Goal: Task Accomplishment & Management: Use online tool/utility

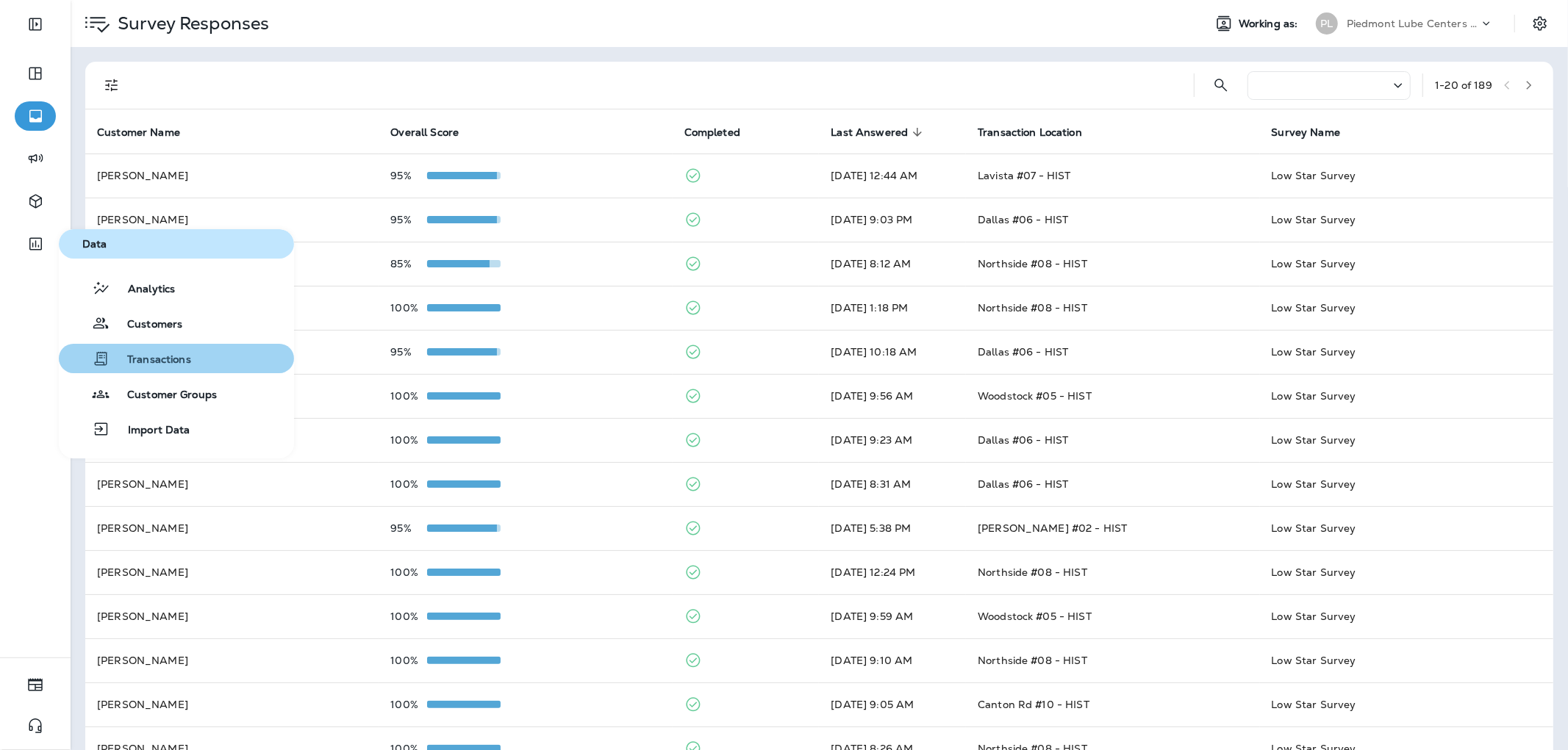
click at [115, 358] on span "Transactions" at bounding box center [151, 360] width 82 height 14
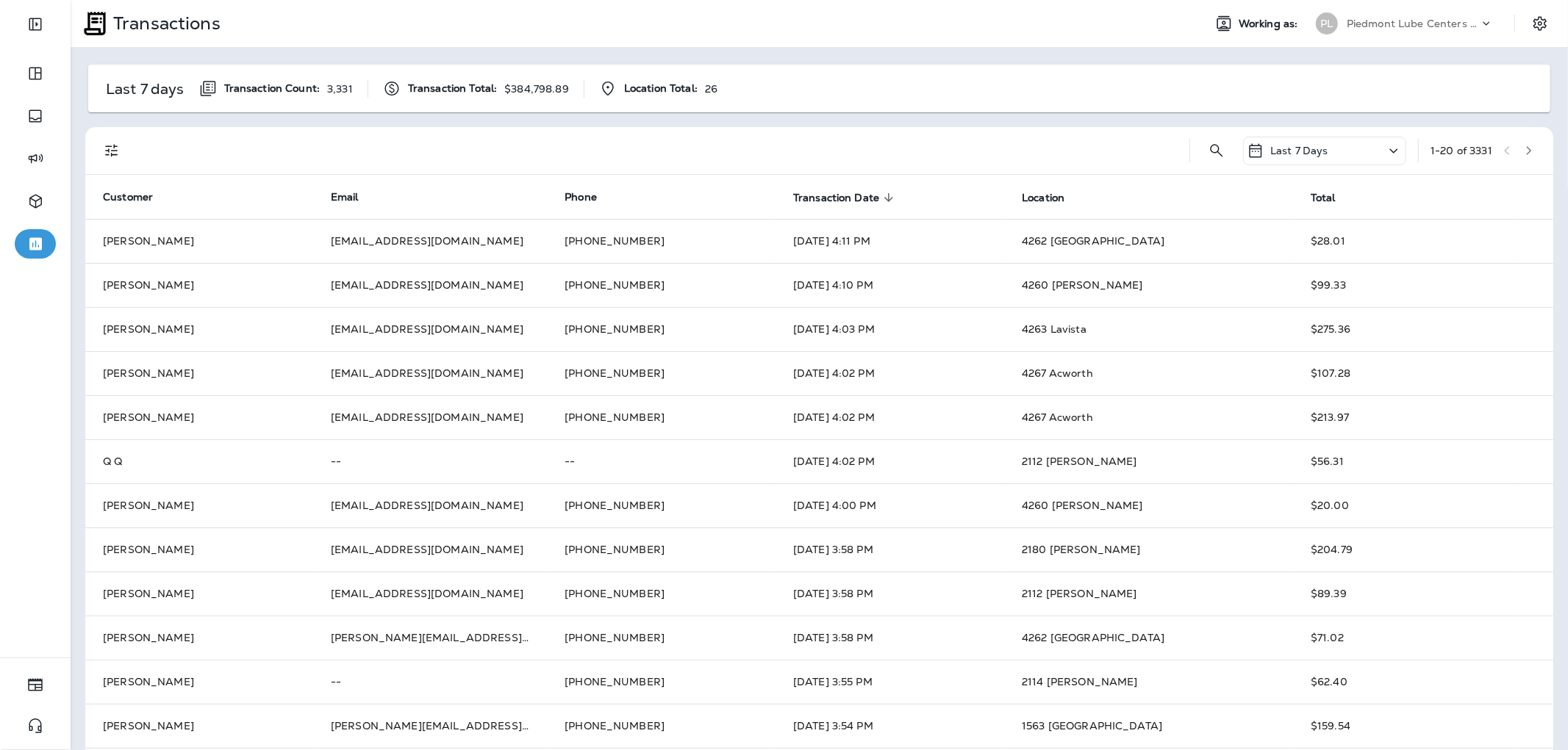
click at [1323, 148] on div "Last 7 Days" at bounding box center [1325, 151] width 164 height 29
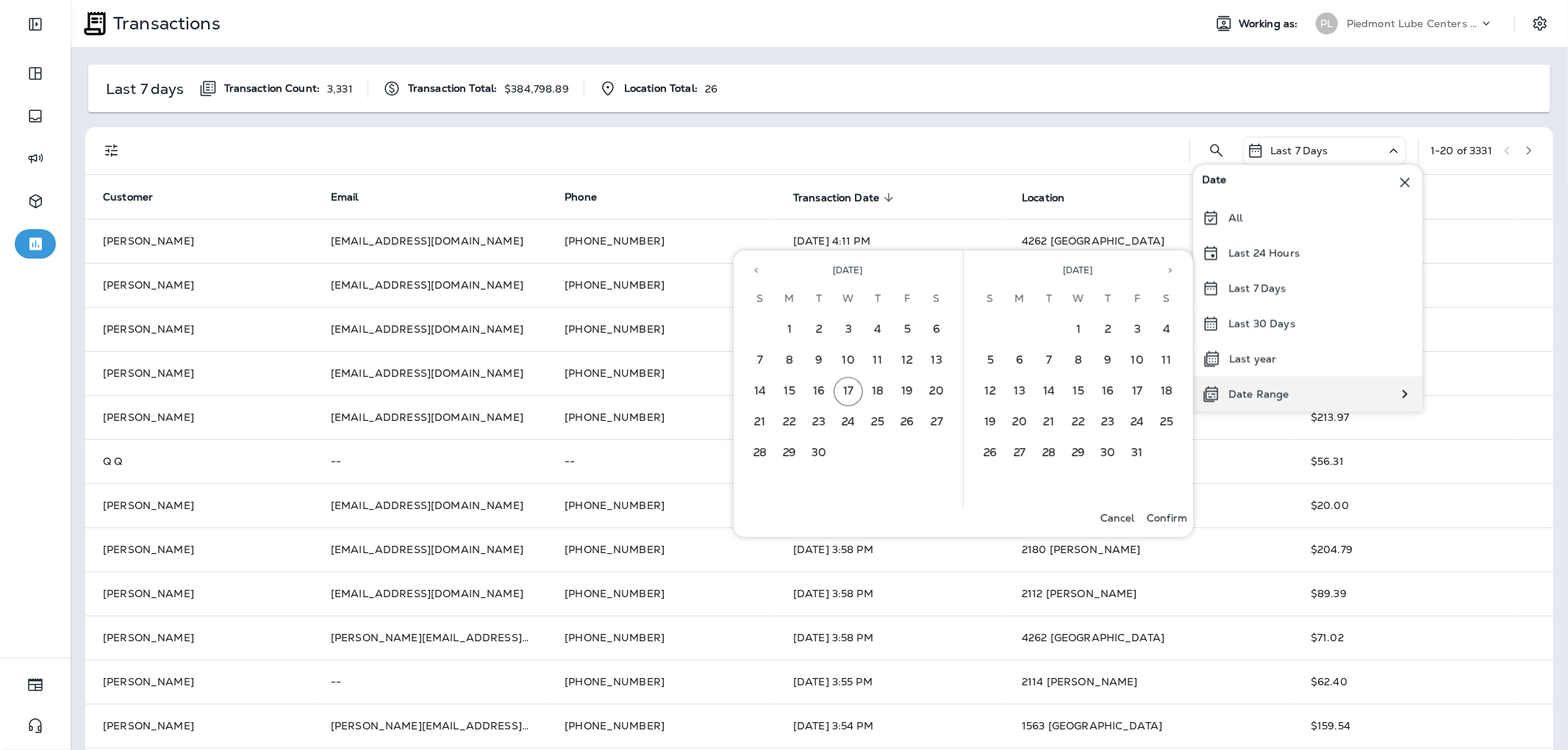
click at [1265, 388] on p "Date Range" at bounding box center [1259, 394] width 61 height 12
click at [762, 269] on button "Previous month" at bounding box center [756, 270] width 22 height 22
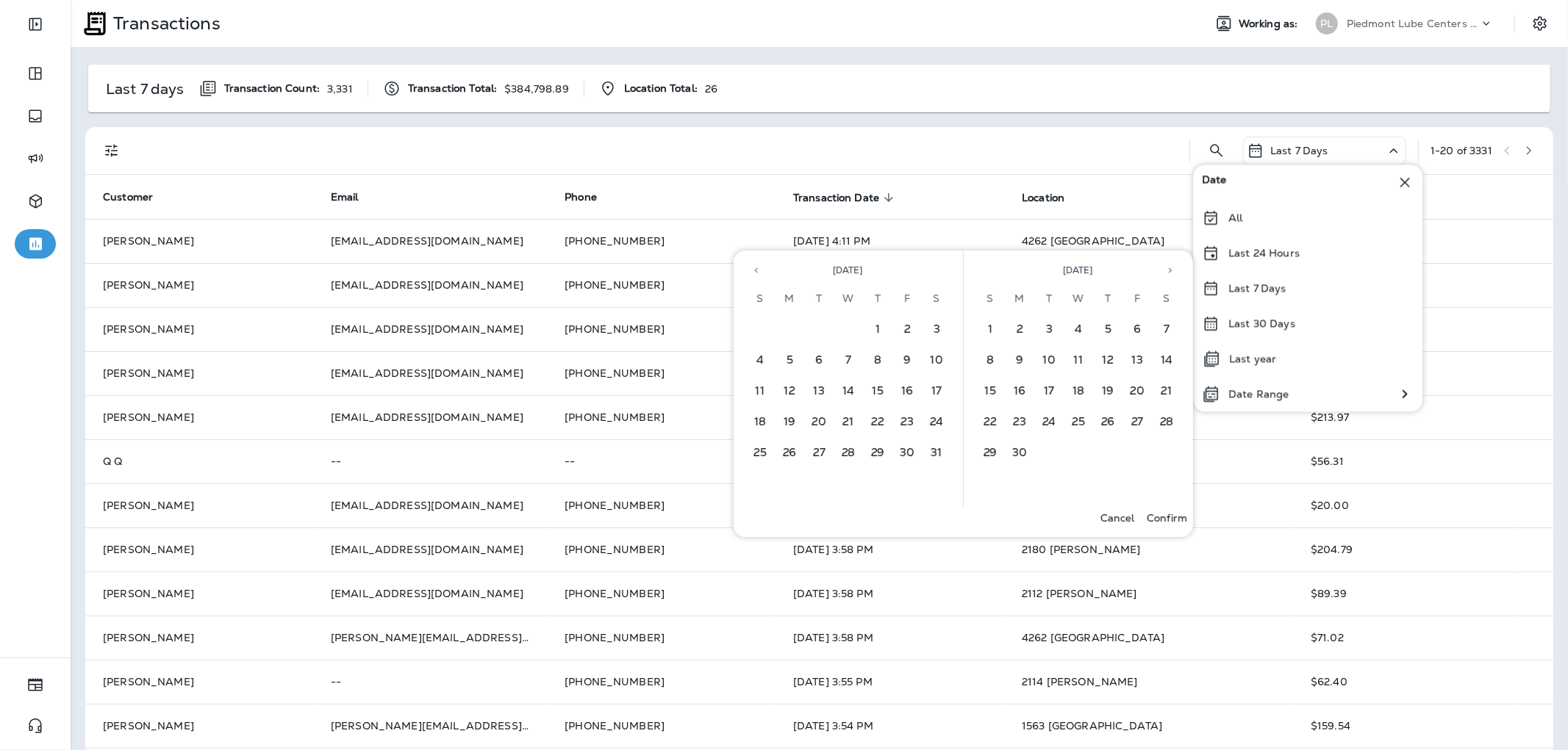
click at [762, 269] on button "Previous month" at bounding box center [756, 270] width 22 height 22
click at [798, 450] on button "28" at bounding box center [789, 453] width 30 height 30
click at [1162, 512] on p "Confirm" at bounding box center [1167, 518] width 40 height 12
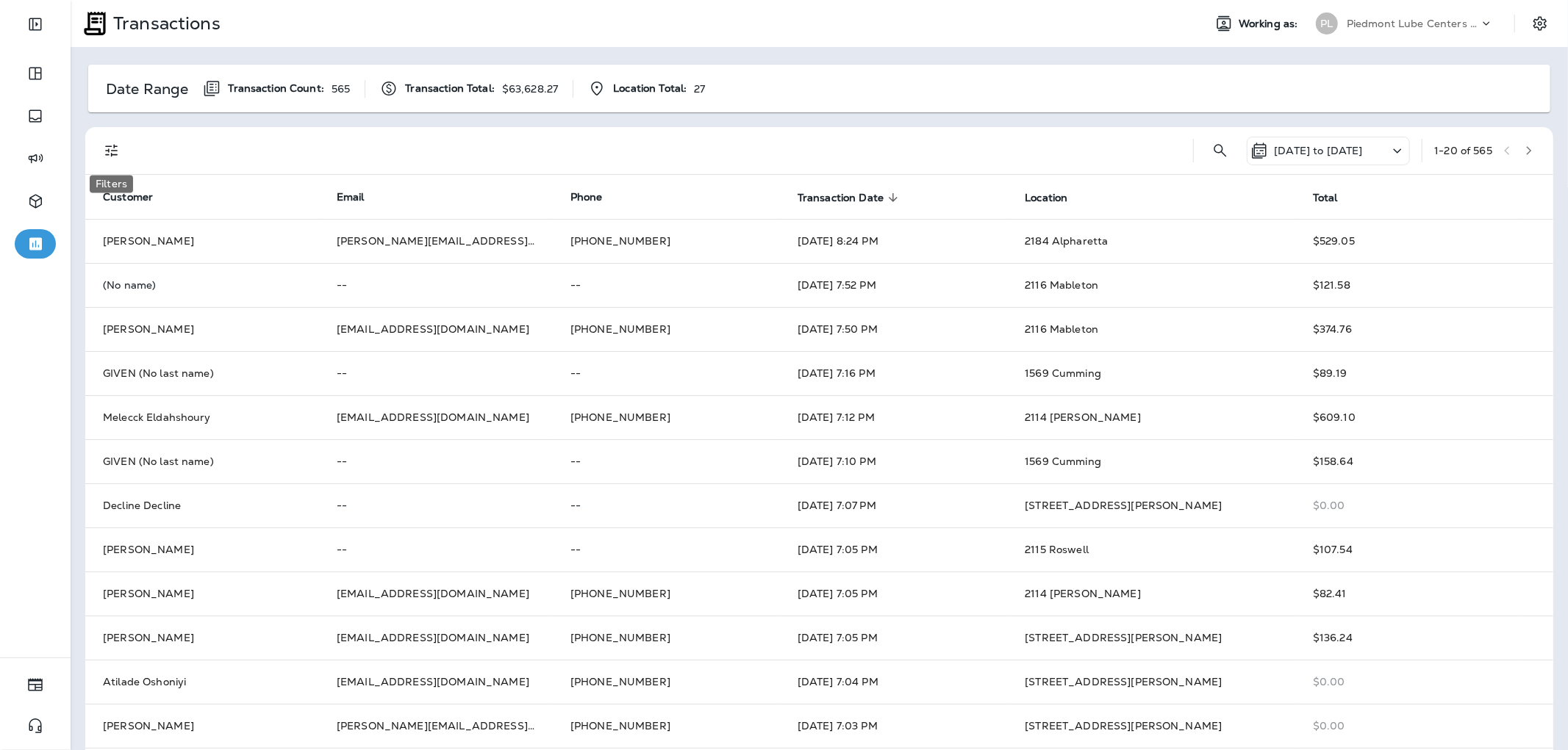
click at [99, 153] on button "Filters" at bounding box center [111, 151] width 30 height 30
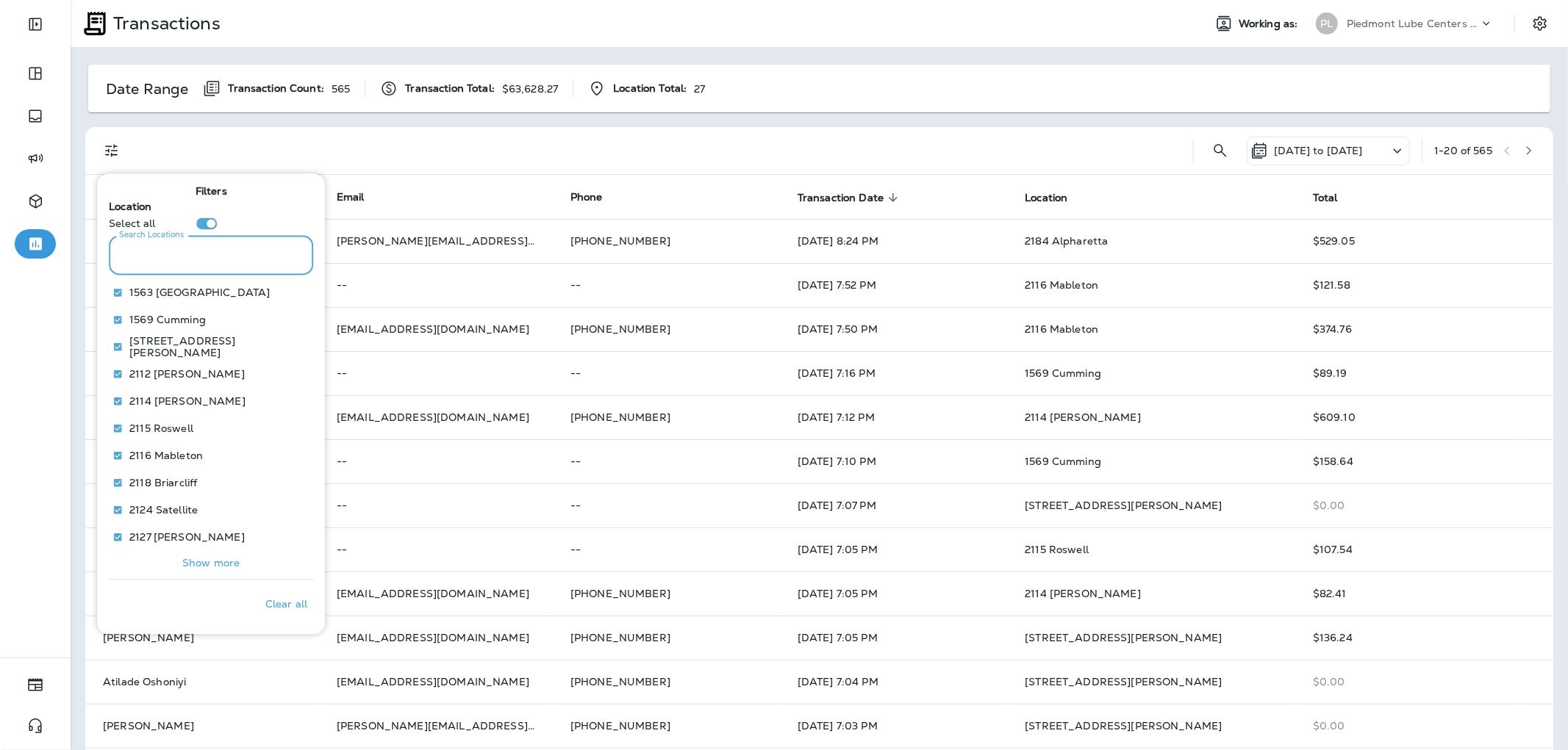
click at [208, 270] on input "Search Locations" at bounding box center [211, 255] width 204 height 39
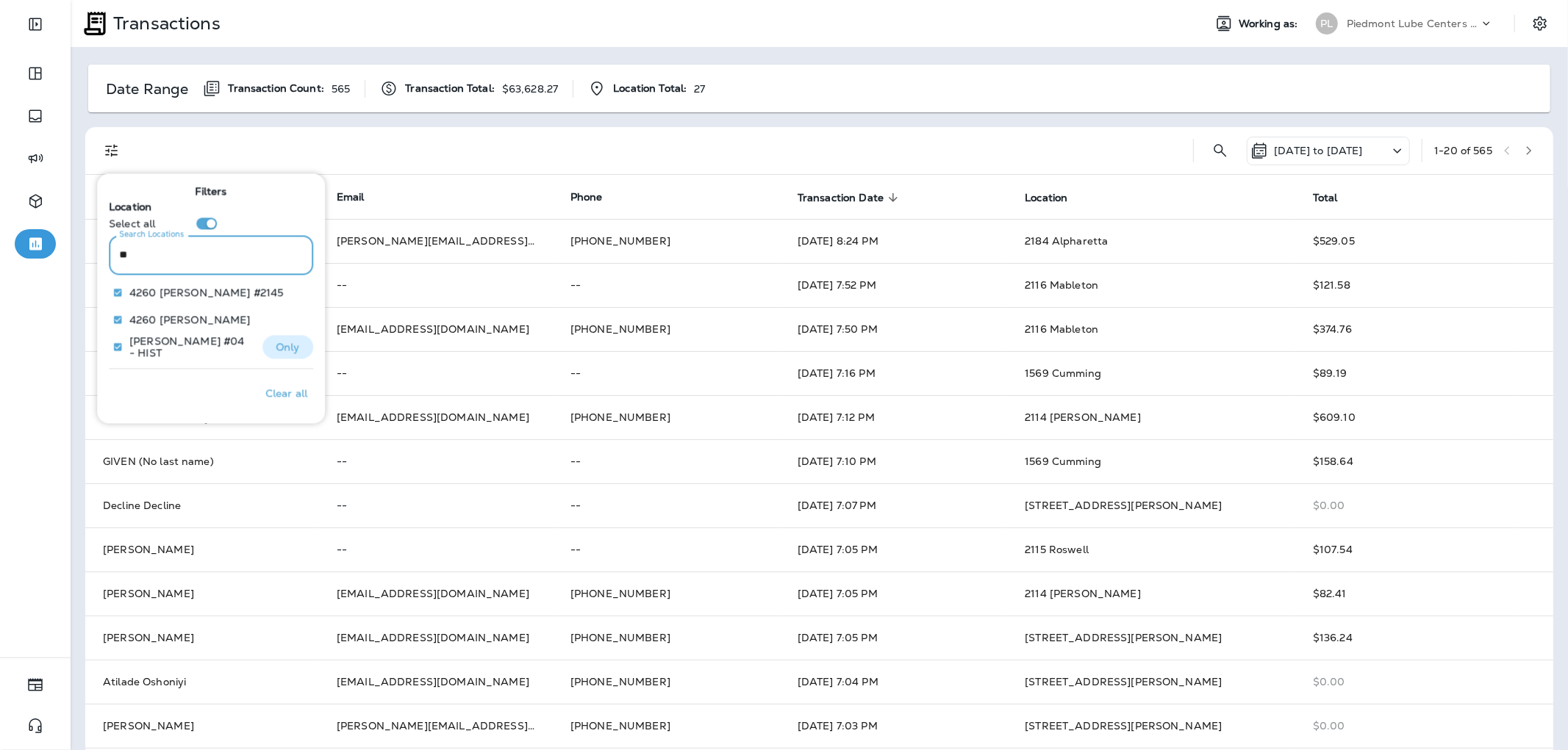
type input "**"
click at [277, 344] on p "Only" at bounding box center [288, 347] width 24 height 12
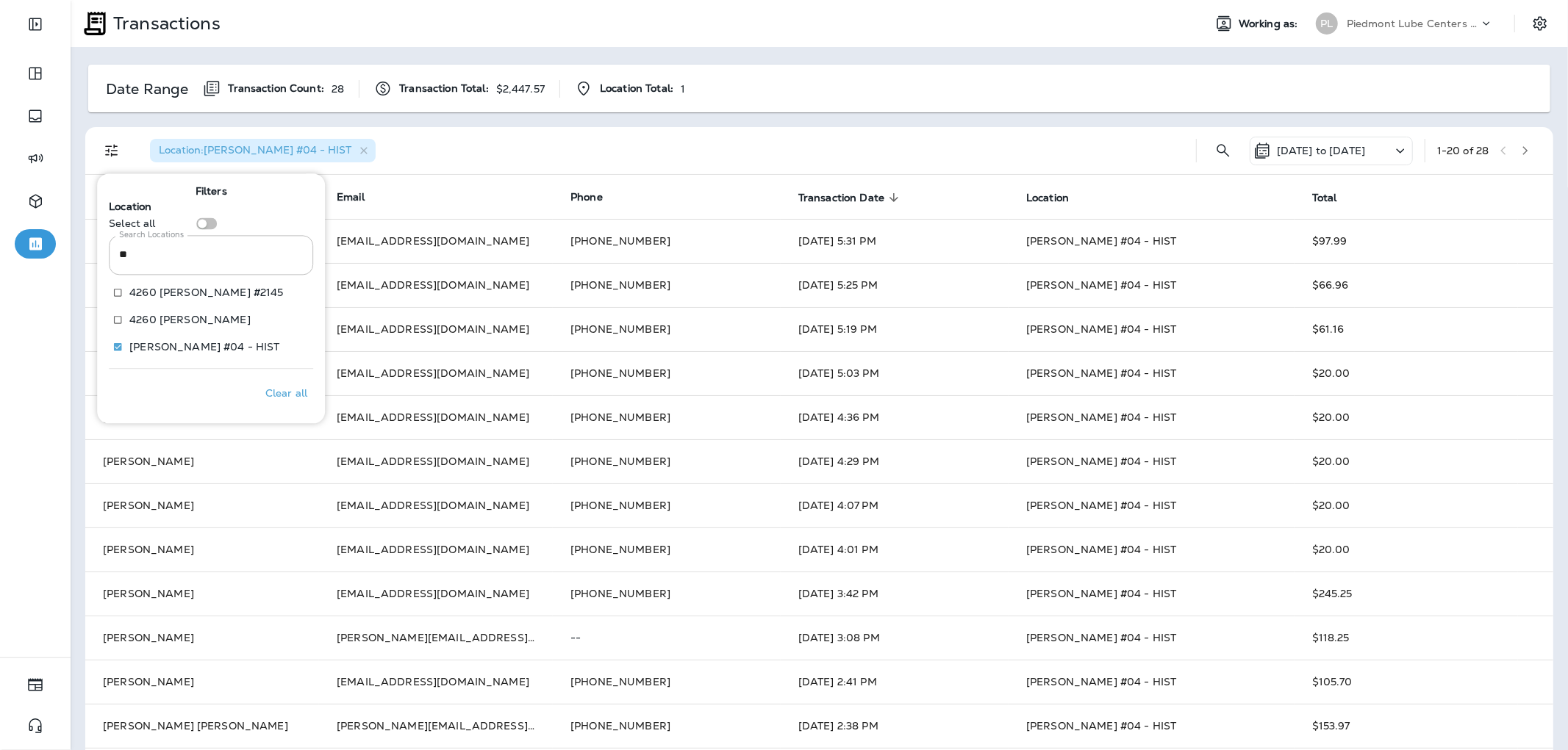
click at [560, 154] on div "Location : [PERSON_NAME] #04 - HIST" at bounding box center [662, 151] width 1046 height 47
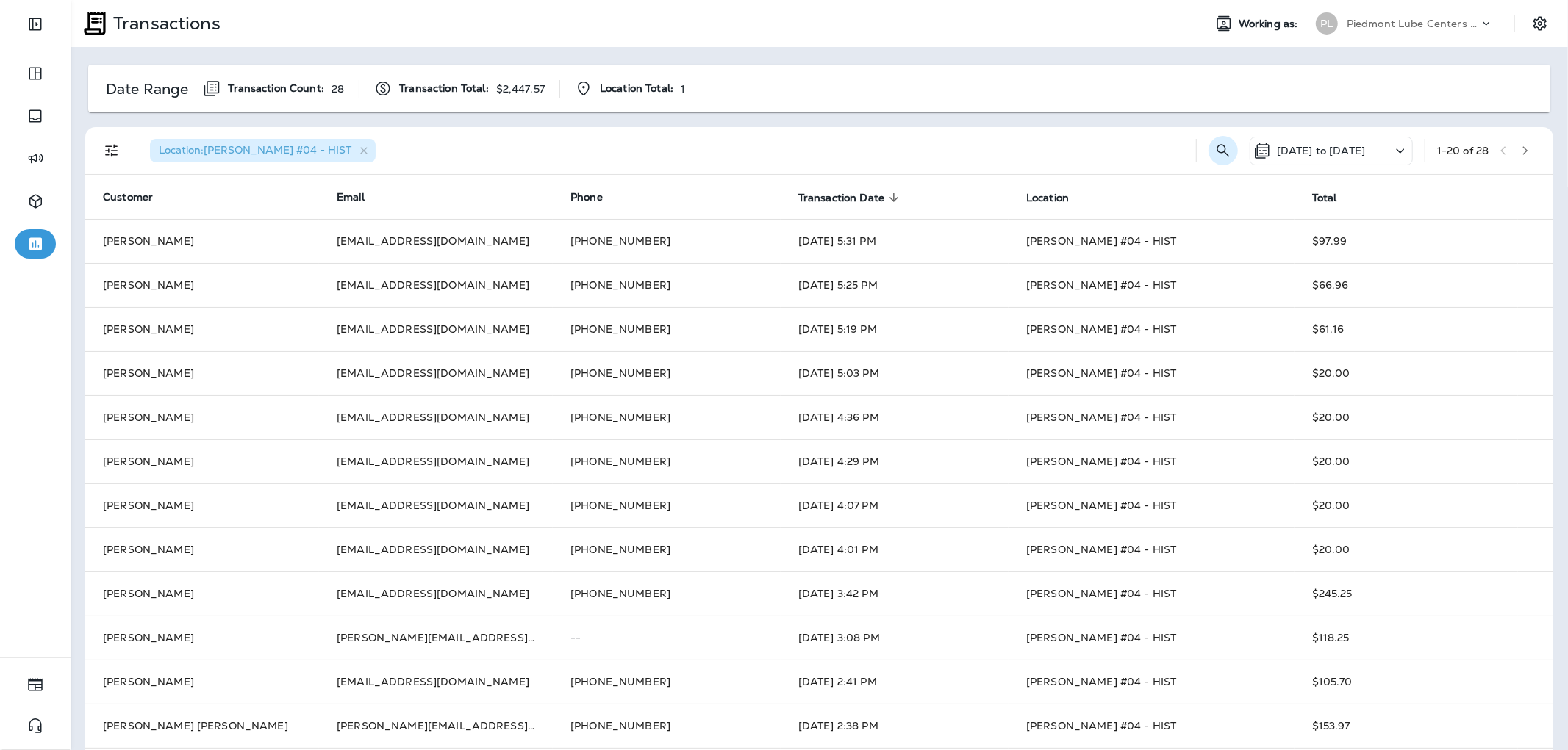
click at [1220, 149] on button "Search Transactions" at bounding box center [1223, 151] width 30 height 30
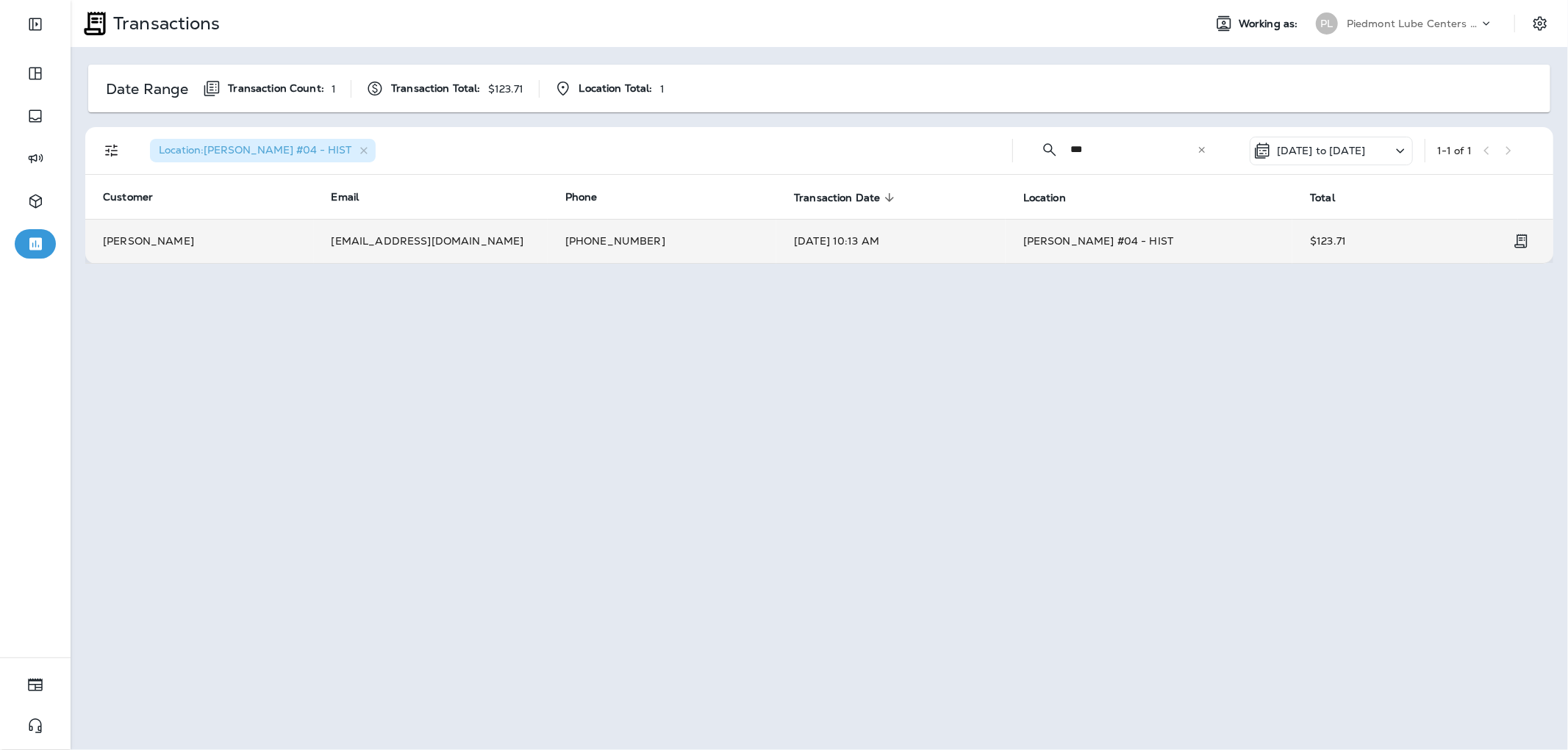
type input "***"
click at [497, 240] on td "[EMAIL_ADDRESS][DOMAIN_NAME]" at bounding box center [431, 241] width 234 height 44
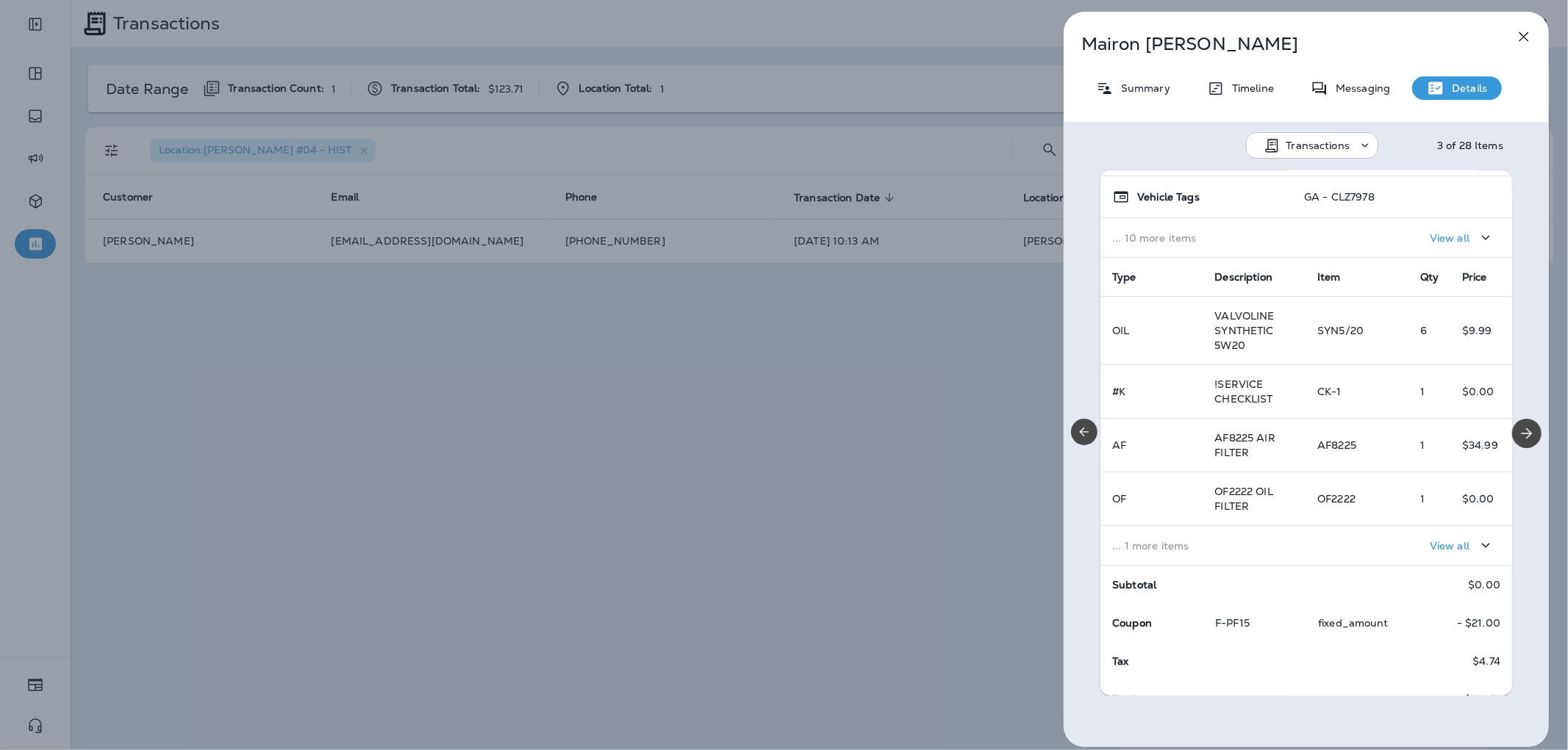
scroll to position [187, 0]
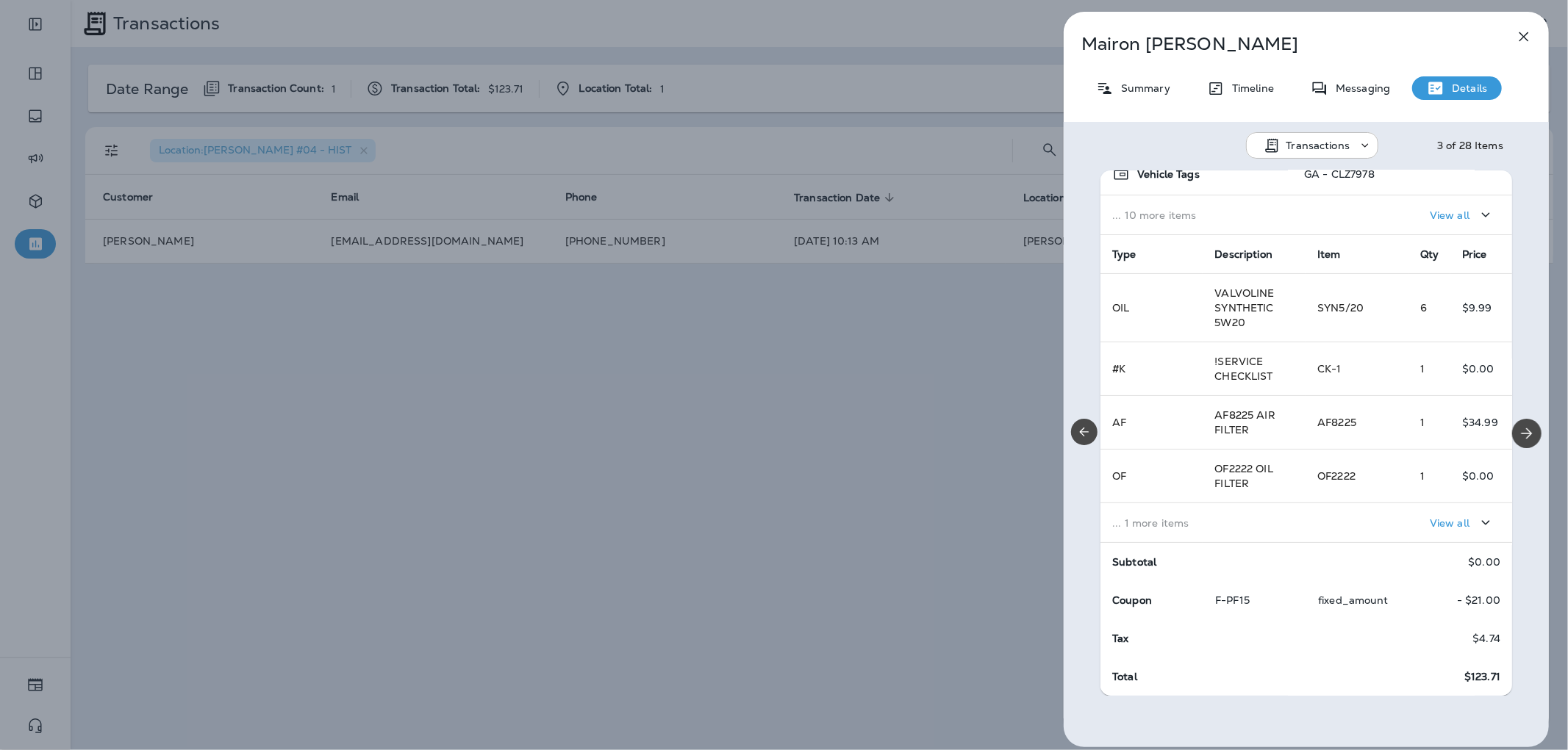
click at [1436, 518] on p "View all" at bounding box center [1450, 524] width 39 height 12
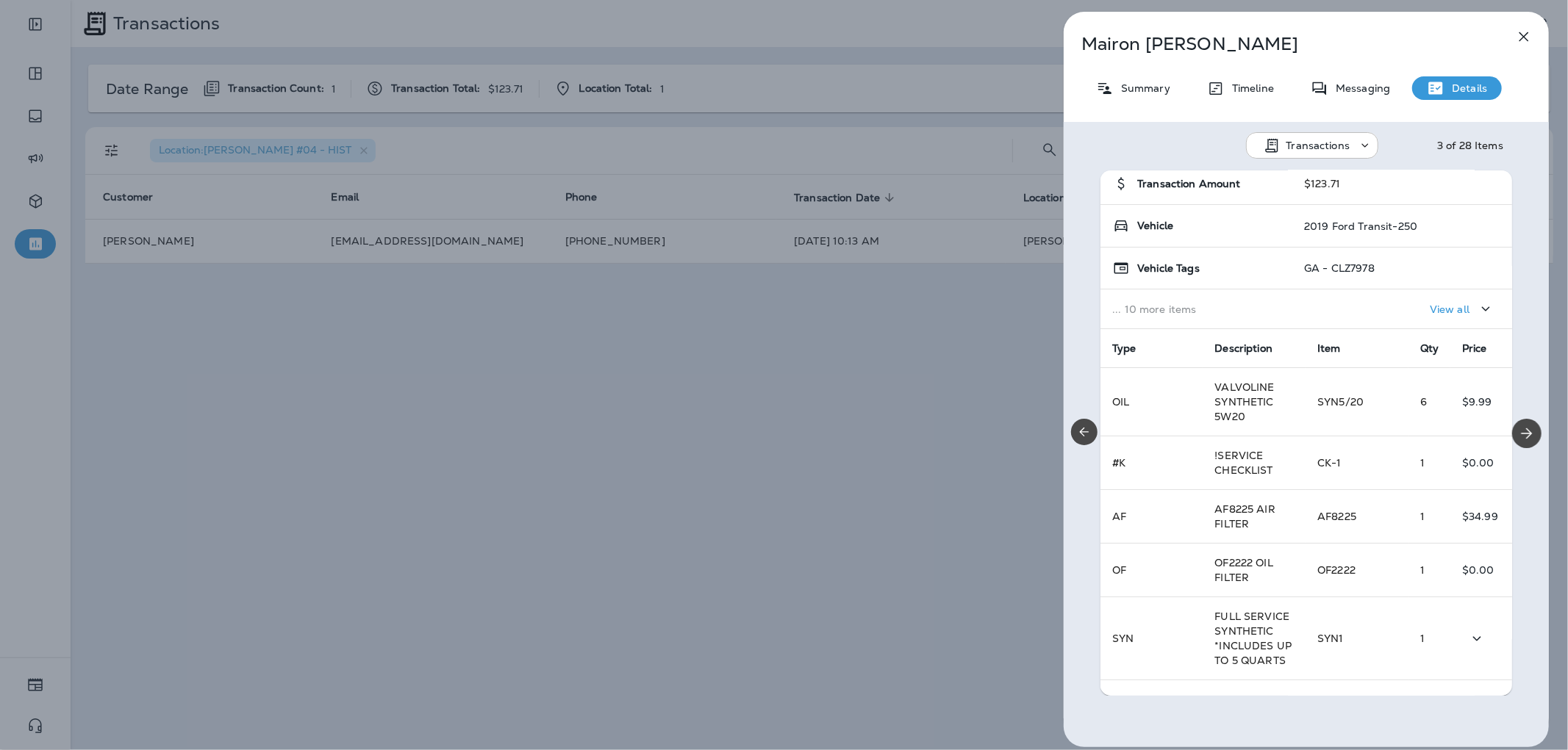
scroll to position [0, 0]
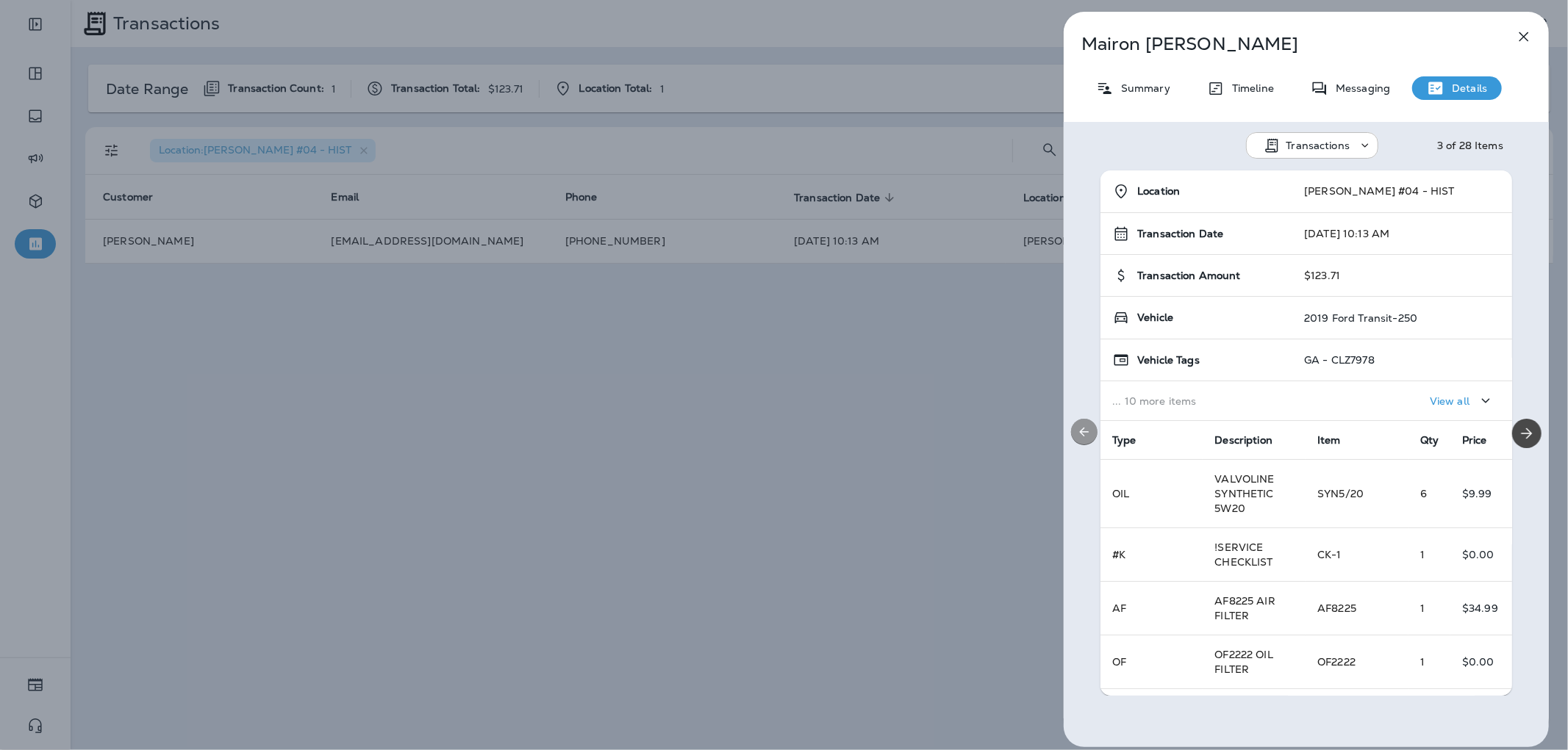
click at [1088, 429] on icon "Previous" at bounding box center [1084, 431] width 14 height 14
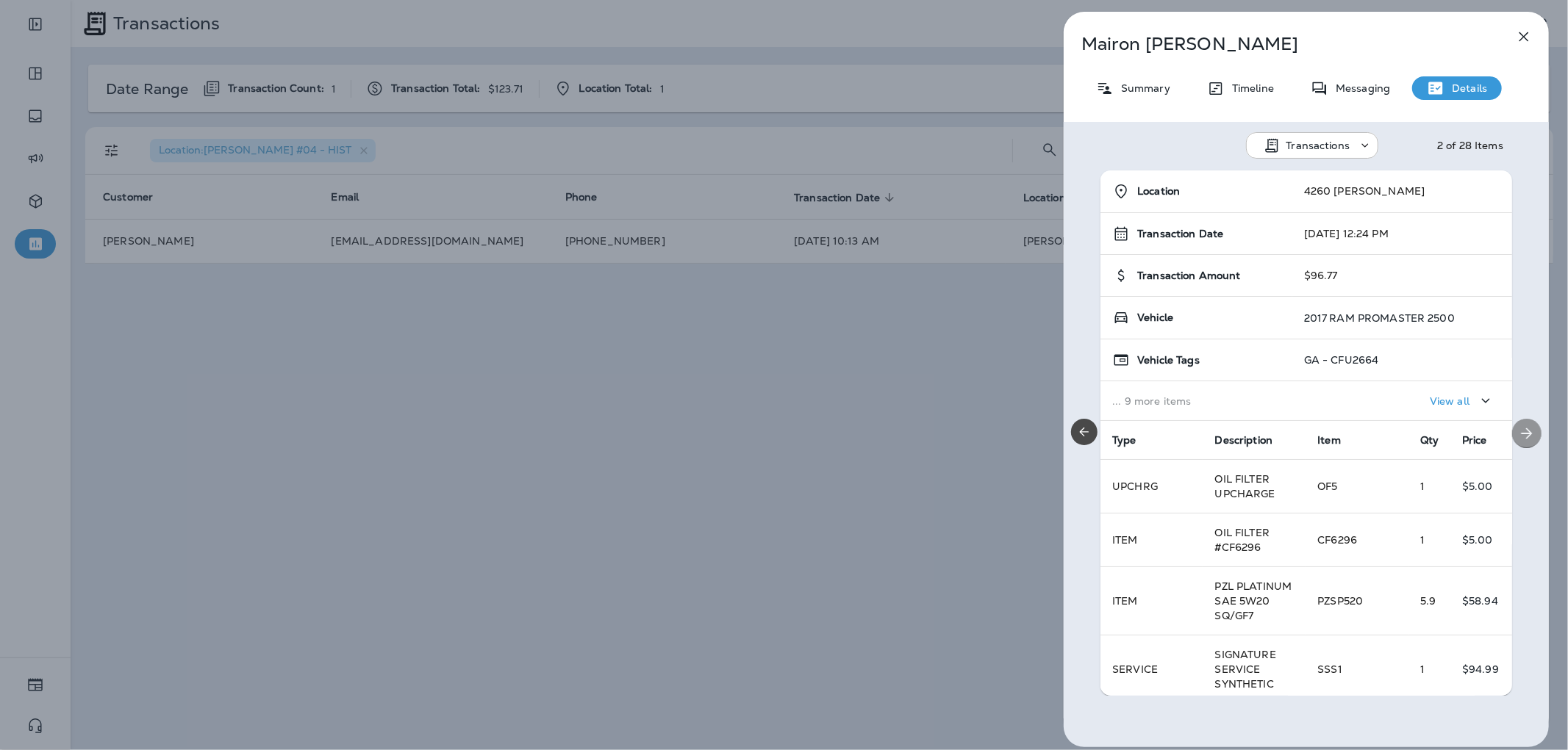
click at [1526, 436] on icon "Next" at bounding box center [1526, 433] width 17 height 17
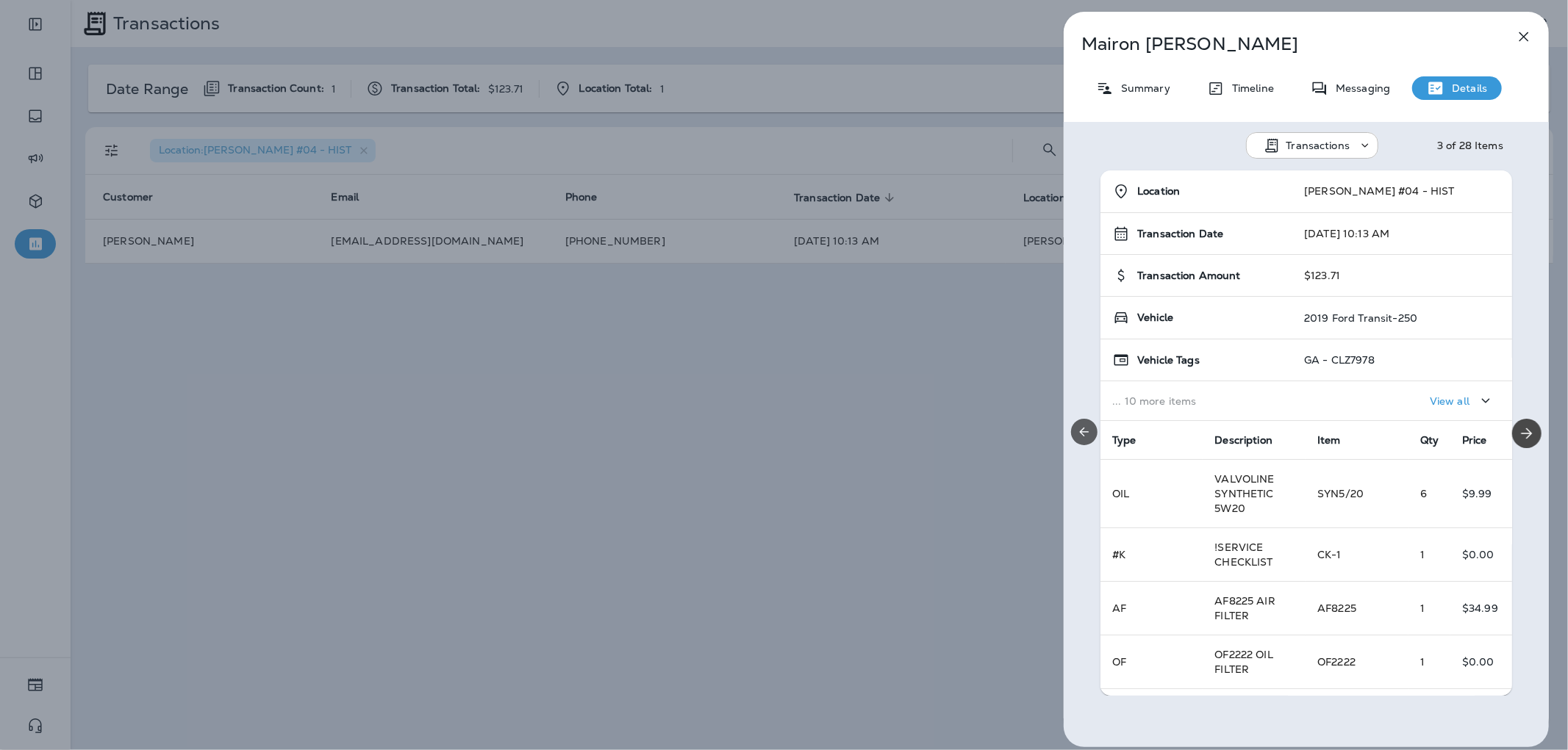
click at [1081, 425] on icon "Previous" at bounding box center [1084, 431] width 14 height 14
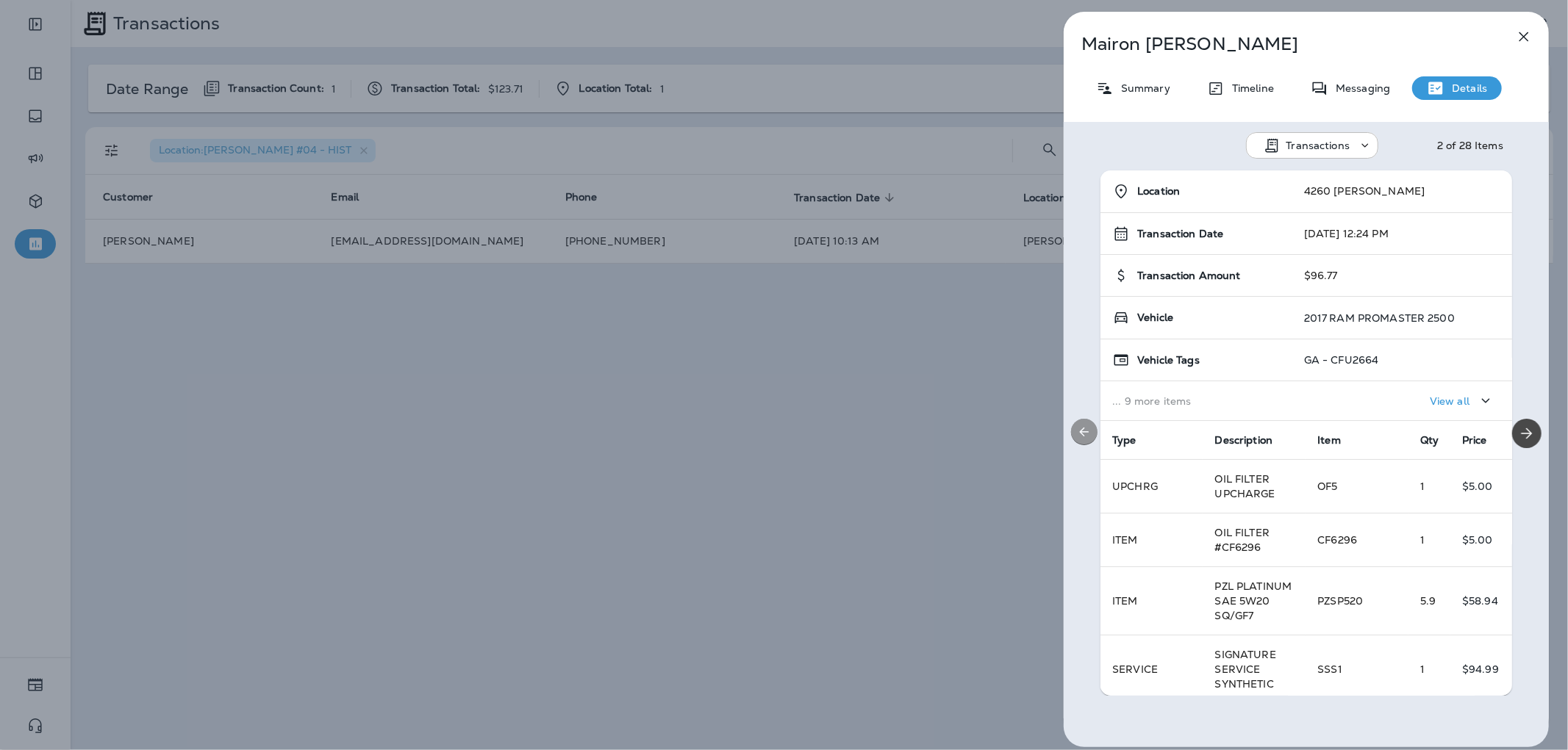
click at [1081, 425] on icon "Previous" at bounding box center [1084, 431] width 14 height 14
click at [1530, 427] on button "Next" at bounding box center [1526, 433] width 30 height 30
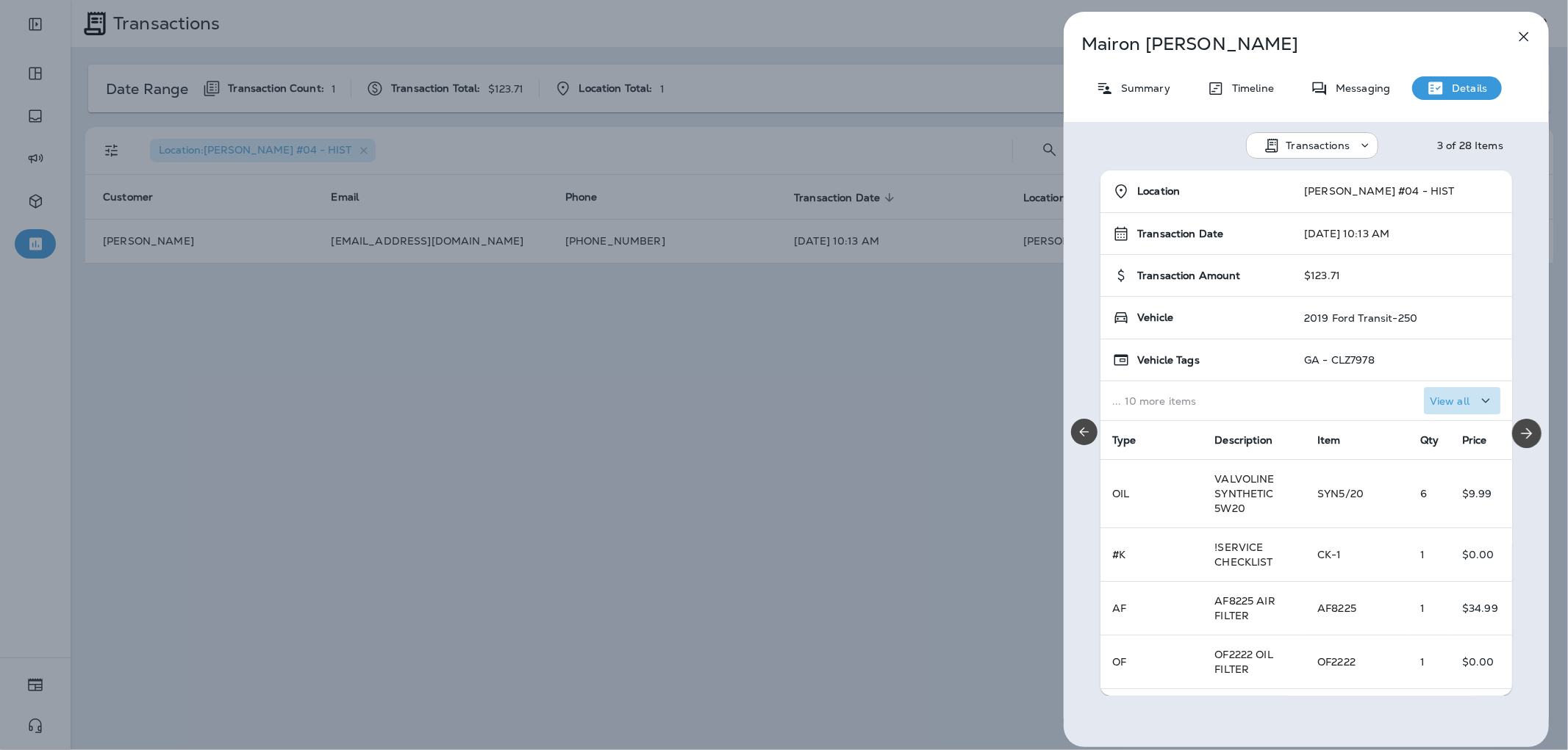
click at [1457, 402] on div "View all" at bounding box center [1462, 401] width 64 height 18
